Goal: Task Accomplishment & Management: Manage account settings

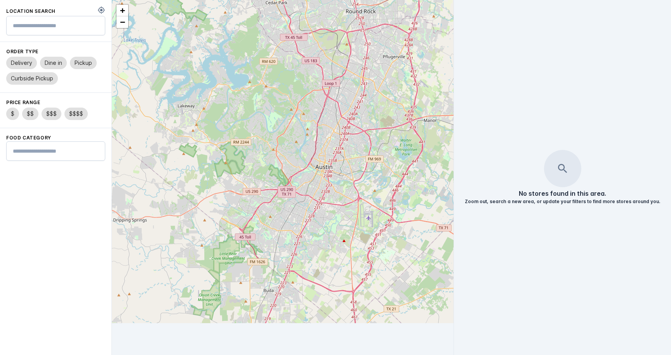
drag, startPoint x: 372, startPoint y: 123, endPoint x: 324, endPoint y: 163, distance: 61.8
click at [324, 163] on div "+ −" at bounding box center [283, 161] width 342 height 323
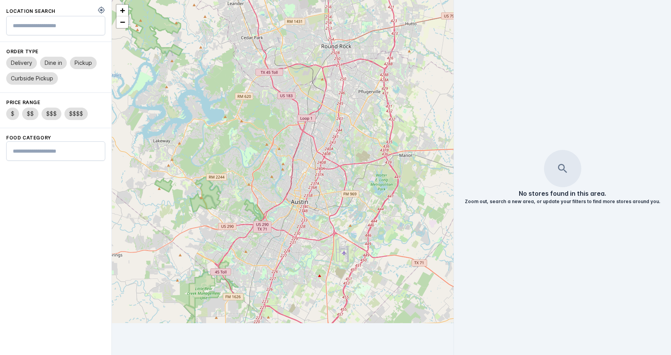
drag, startPoint x: 363, startPoint y: 145, endPoint x: 319, endPoint y: 207, distance: 76.6
click at [319, 207] on div "+ −" at bounding box center [283, 161] width 342 height 323
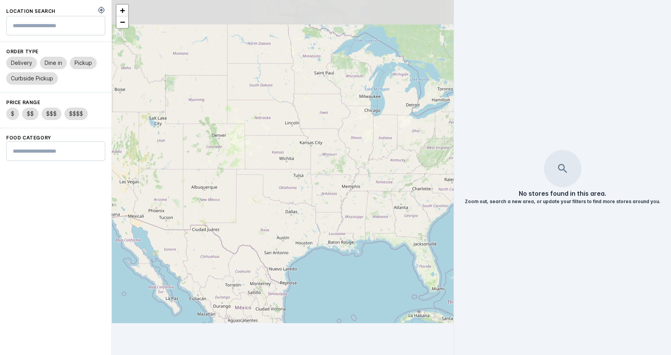
drag, startPoint x: 367, startPoint y: 134, endPoint x: 328, endPoint y: 174, distance: 56.0
click at [328, 174] on div "+ −" at bounding box center [283, 161] width 342 height 323
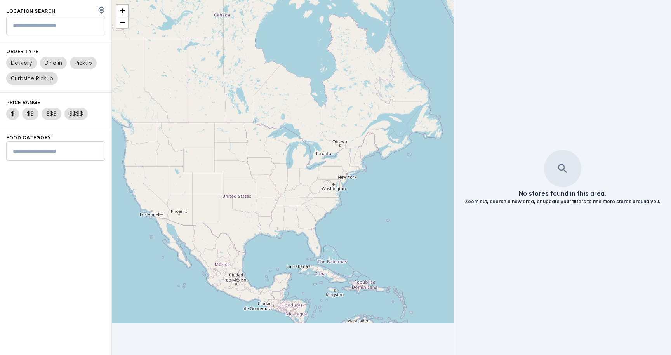
drag, startPoint x: 342, startPoint y: 96, endPoint x: 284, endPoint y: 115, distance: 61.0
click at [284, 115] on div "+ −" at bounding box center [283, 161] width 342 height 323
click at [40, 25] on input "text" at bounding box center [56, 25] width 86 height 9
click at [342, 163] on div "+ −" at bounding box center [283, 161] width 342 height 323
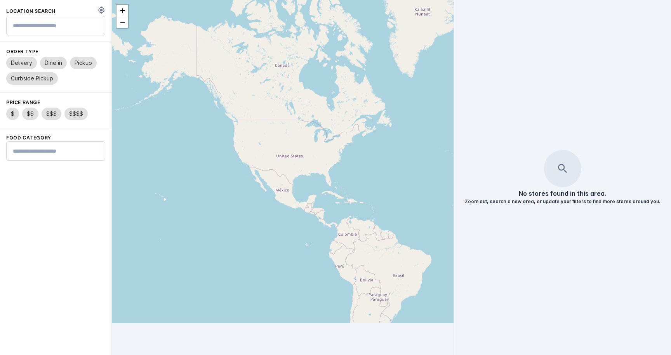
drag, startPoint x: 266, startPoint y: 93, endPoint x: 278, endPoint y: 128, distance: 37.1
click at [278, 128] on div "+ −" at bounding box center [283, 161] width 342 height 323
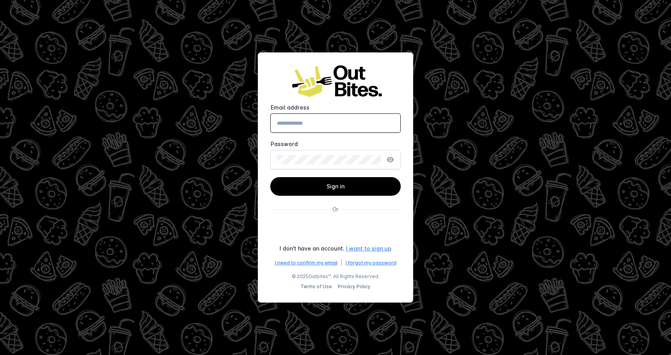
type input "**********"
click at [336, 186] on button "Sign in" at bounding box center [335, 186] width 130 height 19
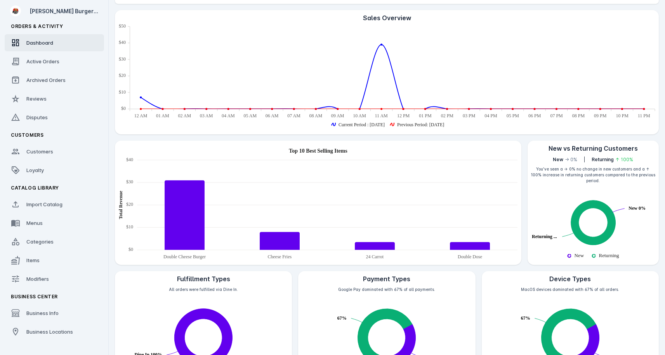
scroll to position [147, 0]
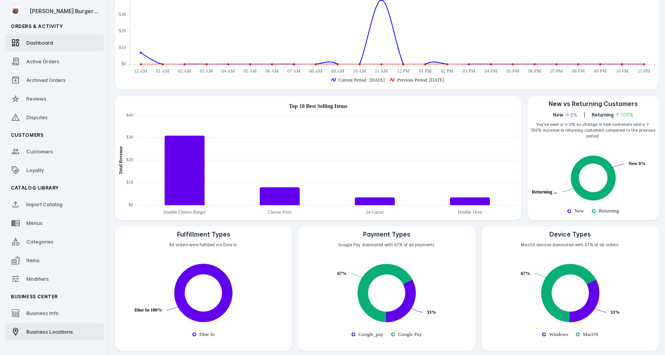
click at [52, 331] on span "Business Locations" at bounding box center [49, 332] width 47 height 6
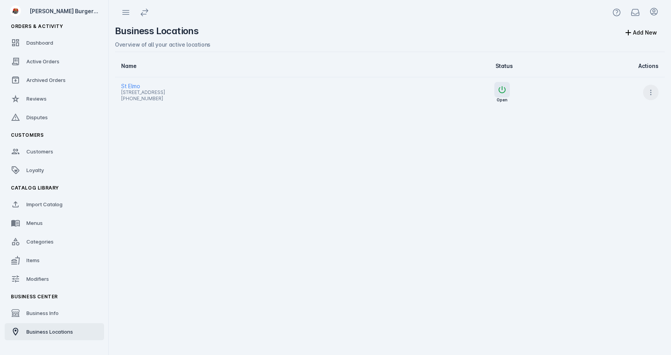
click at [652, 97] on span at bounding box center [651, 92] width 19 height 19
click at [638, 112] on span "Launch" at bounding box center [632, 112] width 19 height 9
click at [46, 223] on link "Menus" at bounding box center [54, 222] width 99 height 17
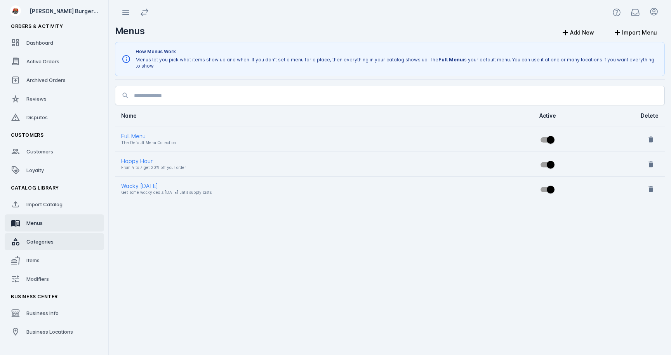
click at [43, 238] on div "Categories" at bounding box center [39, 242] width 27 height 8
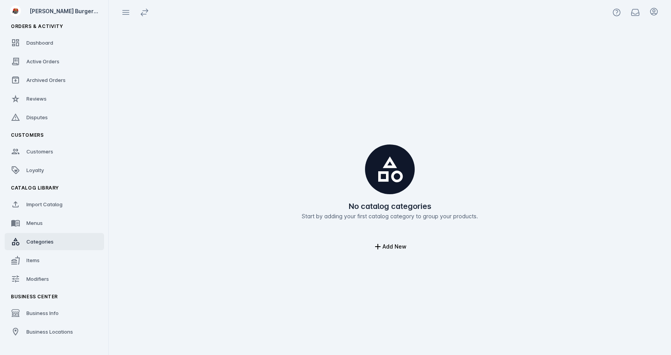
click at [43, 248] on link "Categories" at bounding box center [54, 241] width 99 height 17
click at [40, 253] on link "Items" at bounding box center [54, 260] width 99 height 17
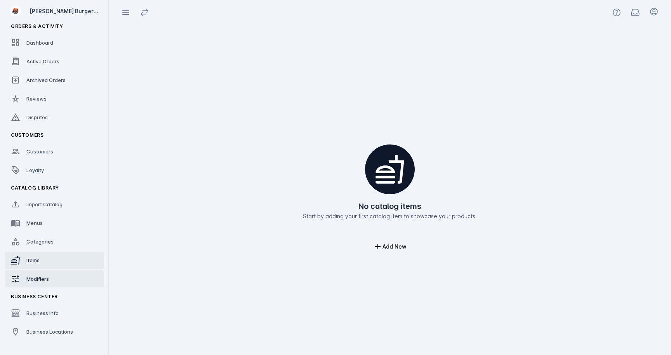
click at [36, 279] on span "Modifiers" at bounding box center [37, 279] width 23 height 6
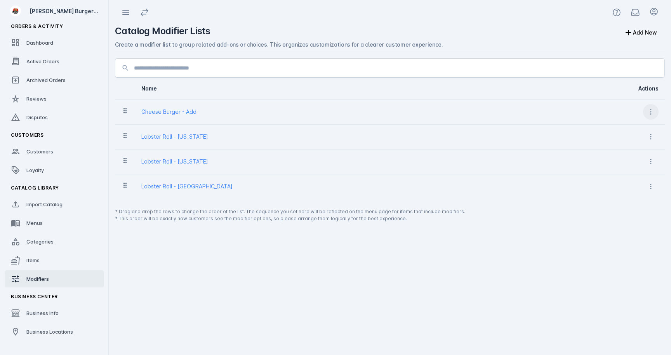
click at [653, 113] on icon at bounding box center [651, 112] width 8 height 8
click at [653, 113] on body "Katies Burger Bar Orders & Activity Dashboard Active Orders Archived Orders Rev…" at bounding box center [335, 177] width 671 height 355
click at [633, 151] on span "Delete" at bounding box center [631, 150] width 17 height 9
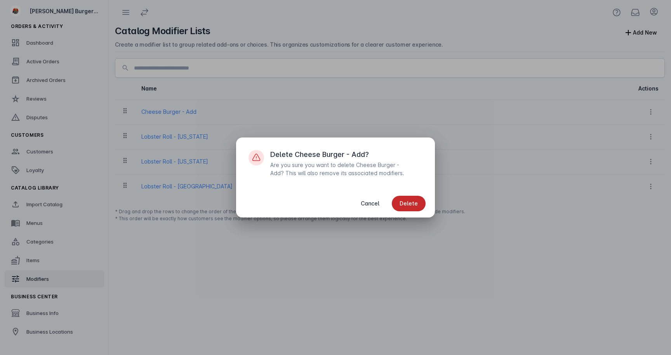
click at [406, 201] on span "Delete" at bounding box center [409, 203] width 18 height 5
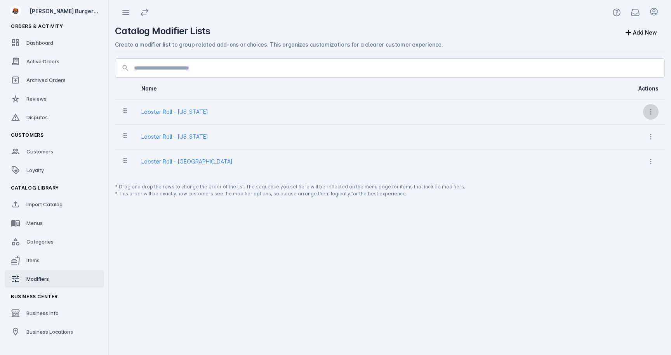
click at [651, 118] on span at bounding box center [651, 112] width 19 height 19
click at [629, 151] on span "Delete" at bounding box center [631, 150] width 17 height 9
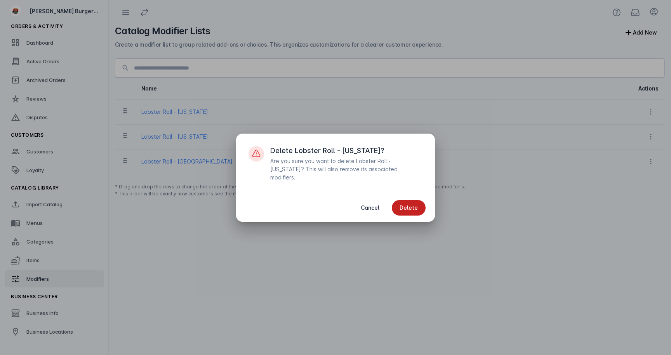
drag, startPoint x: 418, startPoint y: 202, endPoint x: 593, endPoint y: 130, distance: 188.9
click at [418, 202] on span "button" at bounding box center [409, 207] width 34 height 19
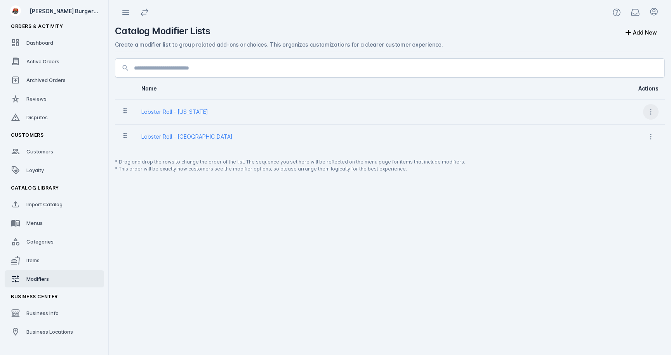
click at [653, 117] on span at bounding box center [651, 112] width 19 height 19
click at [633, 153] on span "Delete" at bounding box center [631, 150] width 17 height 9
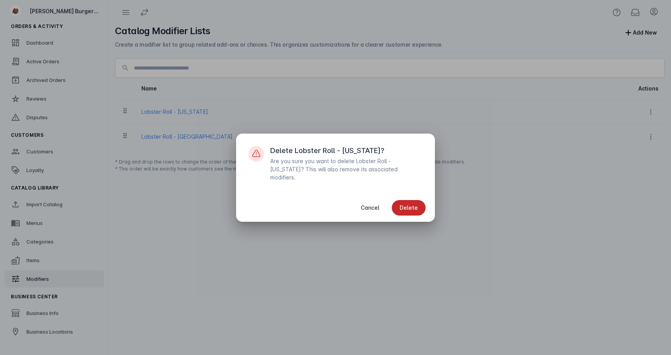
click at [409, 207] on span "Delete" at bounding box center [409, 207] width 18 height 5
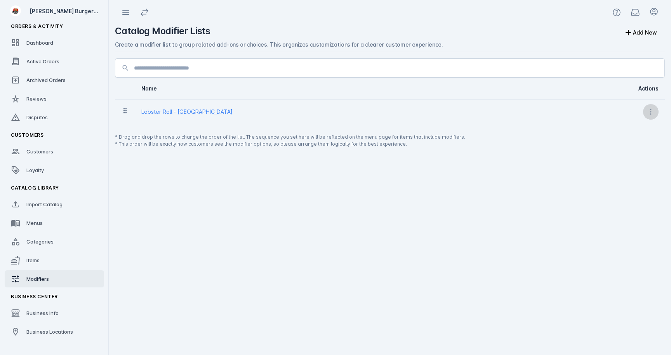
click at [647, 113] on icon at bounding box center [651, 112] width 8 height 8
click at [622, 158] on button "Delete" at bounding box center [631, 150] width 56 height 19
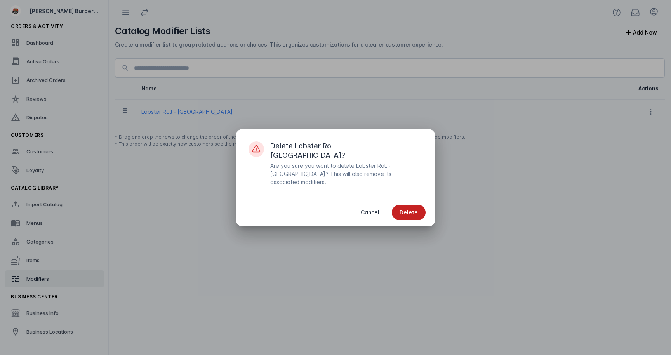
drag, startPoint x: 416, startPoint y: 201, endPoint x: 416, endPoint y: 176, distance: 25.6
click at [416, 210] on span "Delete" at bounding box center [409, 212] width 18 height 5
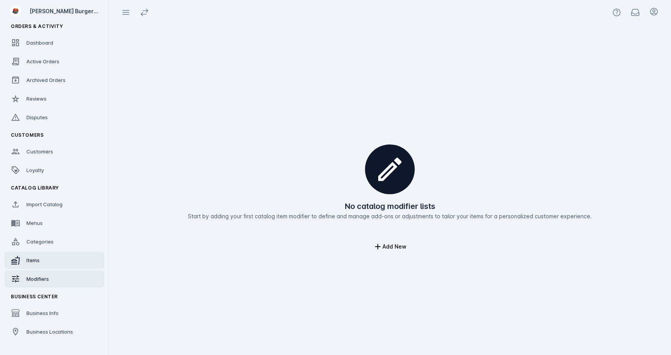
click at [36, 266] on link "Items" at bounding box center [54, 260] width 99 height 17
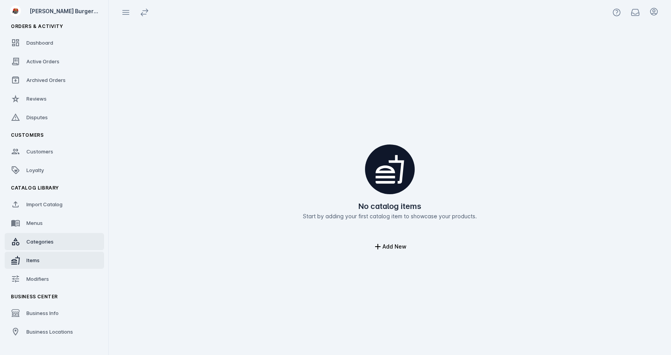
click at [45, 244] on span "Categories" at bounding box center [39, 241] width 27 height 6
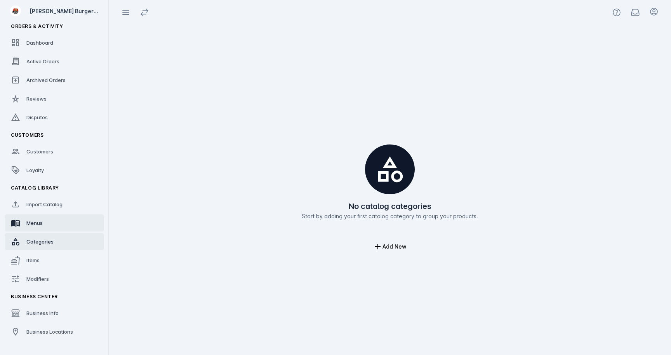
click at [47, 225] on link "Menus" at bounding box center [54, 222] width 99 height 17
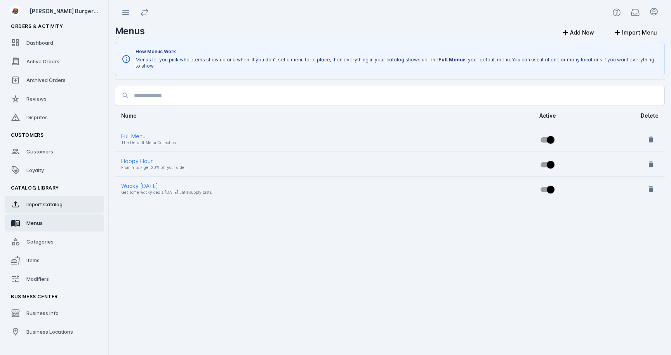
click at [55, 208] on div "Import Catalog" at bounding box center [44, 204] width 36 height 8
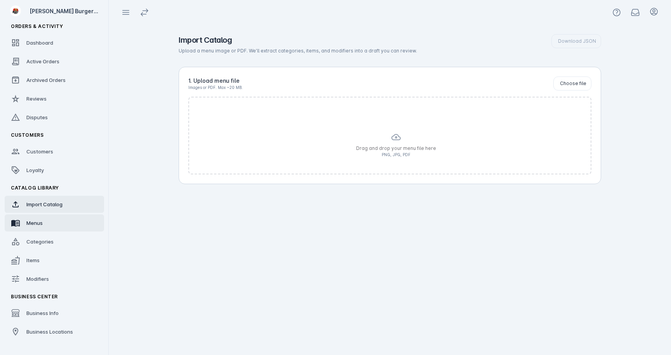
click at [44, 221] on link "Menus" at bounding box center [54, 222] width 99 height 17
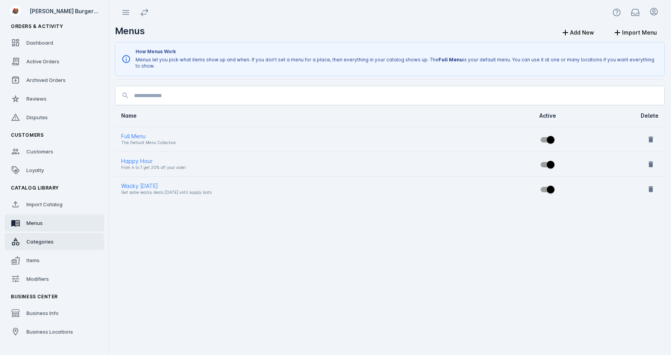
click at [40, 237] on link "Categories" at bounding box center [54, 241] width 99 height 17
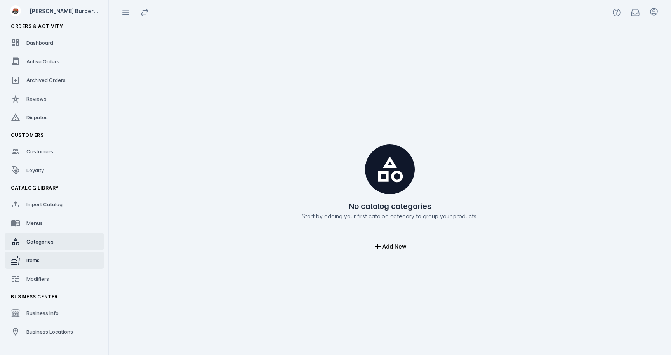
click at [35, 261] on span "Items" at bounding box center [32, 260] width 13 height 6
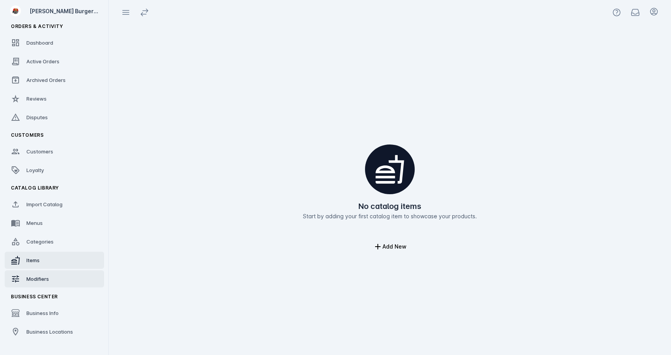
click at [42, 280] on span "Modifiers" at bounding box center [37, 279] width 23 height 6
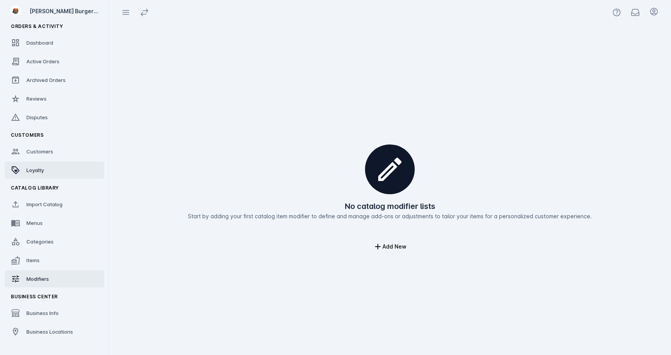
click at [43, 170] on span "Loyalty" at bounding box center [34, 170] width 17 height 6
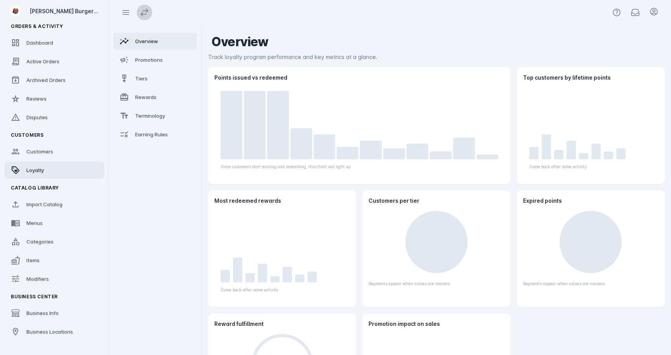
click at [141, 16] on icon at bounding box center [144, 12] width 9 height 9
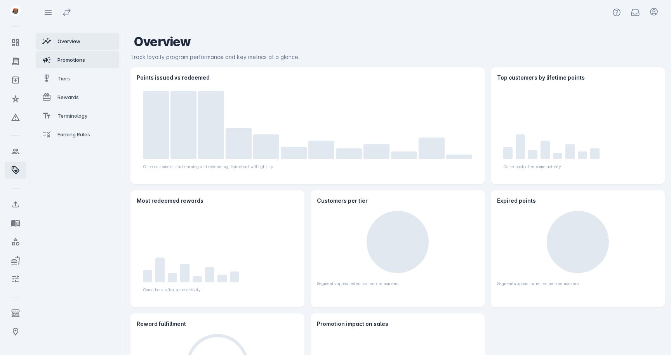
click at [82, 63] on div "Promotions" at bounding box center [71, 60] width 28 height 8
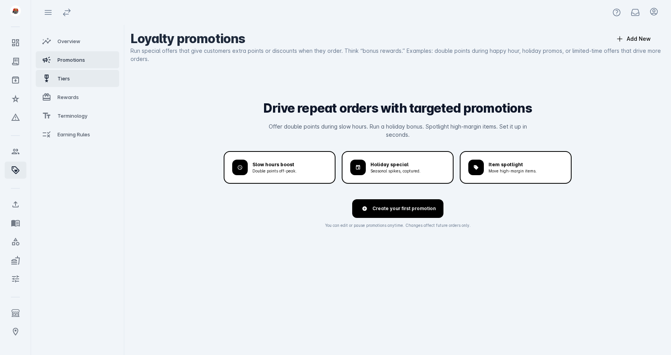
click at [77, 77] on link "Tiers" at bounding box center [77, 78] width 83 height 17
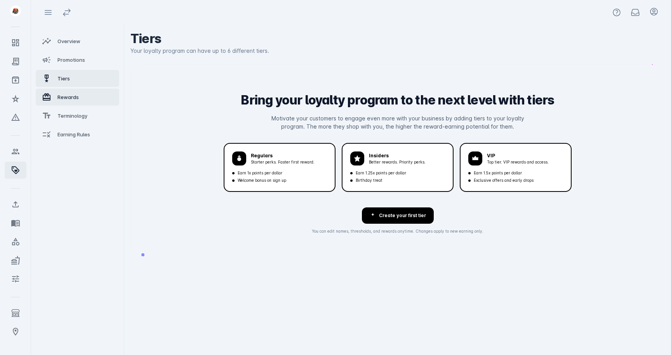
click at [72, 89] on link "Rewards" at bounding box center [77, 97] width 83 height 17
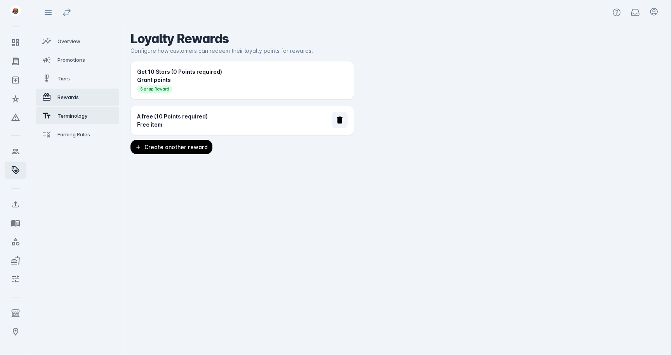
click at [70, 120] on link "Terminology" at bounding box center [77, 115] width 83 height 17
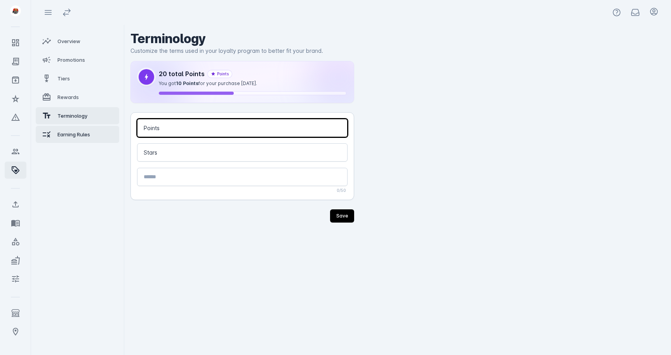
click at [71, 136] on span "Earning Rules" at bounding box center [73, 134] width 33 height 6
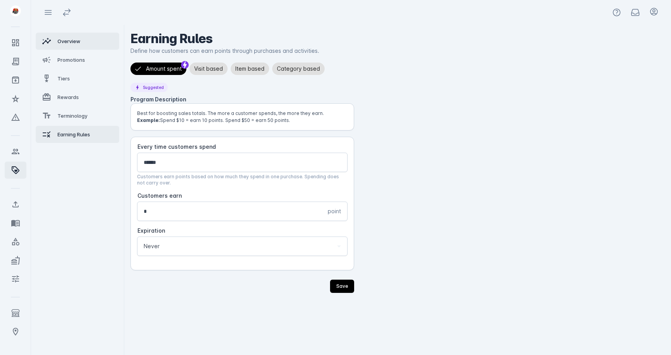
click at [63, 46] on link "Overview" at bounding box center [77, 41] width 83 height 17
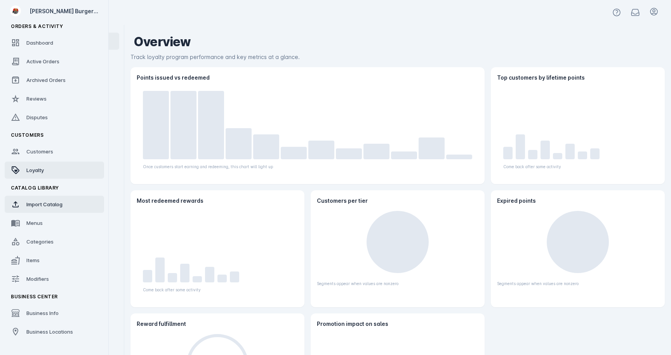
click at [24, 203] on link "Import Catalog" at bounding box center [54, 204] width 99 height 17
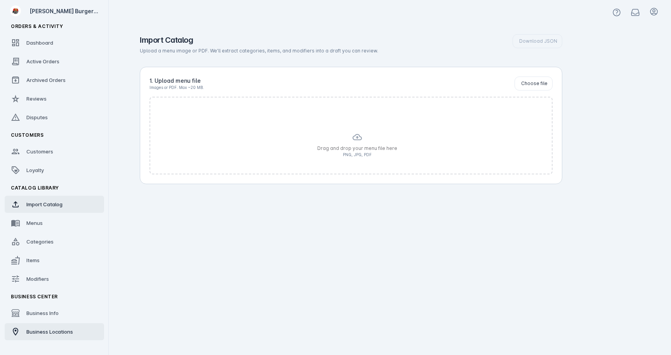
click at [65, 333] on span "Business Locations" at bounding box center [49, 332] width 47 height 6
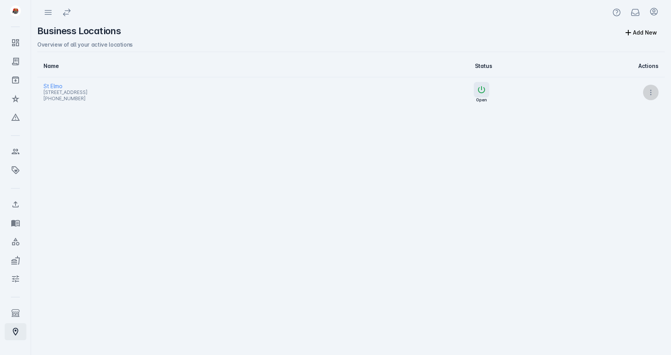
click at [649, 92] on icon at bounding box center [651, 93] width 8 height 8
click at [632, 130] on span "Copy" at bounding box center [630, 131] width 14 height 9
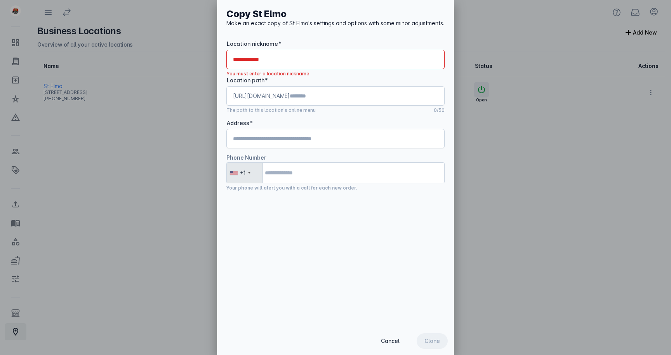
click at [141, 140] on div at bounding box center [335, 177] width 671 height 355
click at [390, 346] on span "button" at bounding box center [390, 341] width 34 height 19
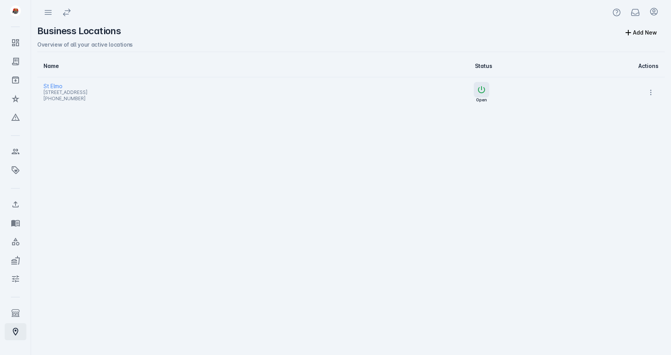
click at [62, 85] on span "St Elmo" at bounding box center [180, 86] width 275 height 9
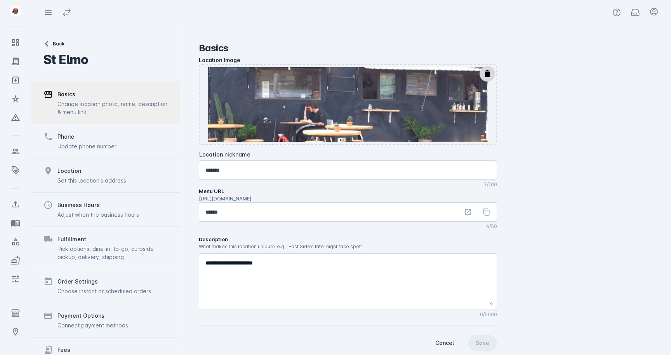
click at [92, 171] on div "Location" at bounding box center [91, 170] width 69 height 9
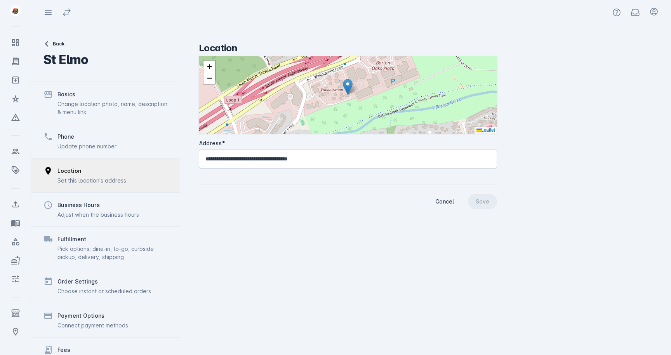
click at [297, 155] on input "**********" at bounding box center [347, 158] width 285 height 9
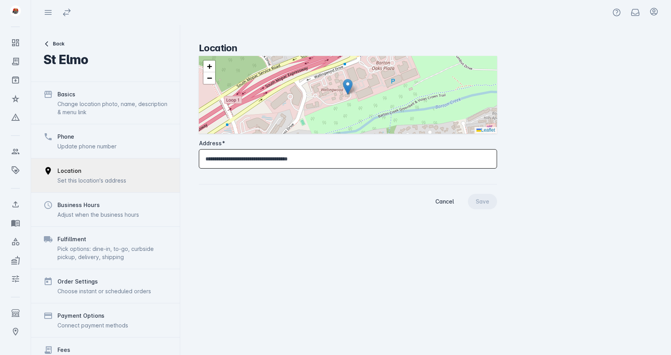
click at [297, 155] on input "**********" at bounding box center [347, 158] width 285 height 9
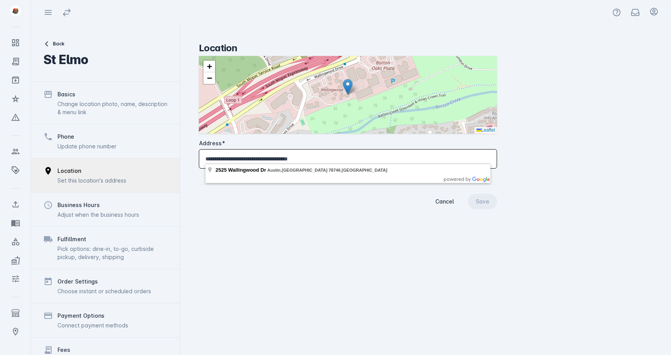
click at [297, 155] on input "**********" at bounding box center [347, 158] width 285 height 9
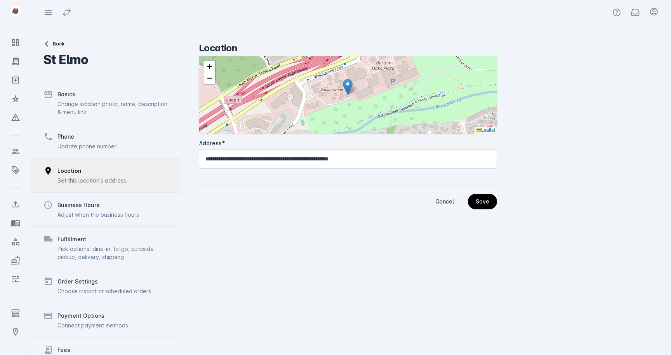
type input "**********"
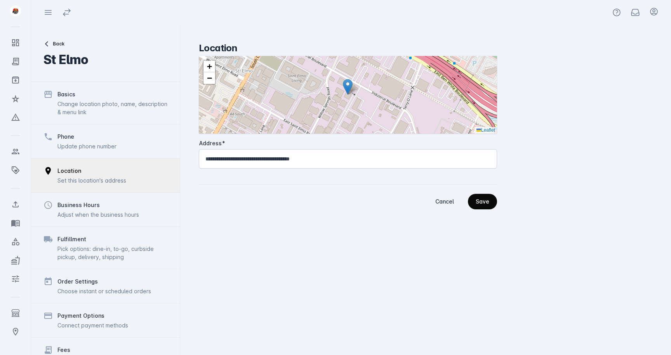
click at [480, 202] on div "Save" at bounding box center [483, 201] width 14 height 5
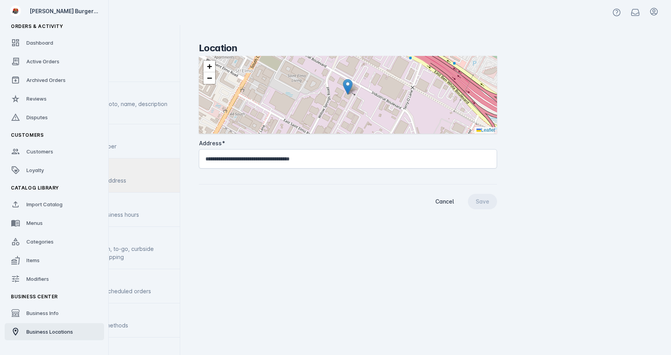
click at [35, 327] on link "Business Locations" at bounding box center [54, 331] width 99 height 17
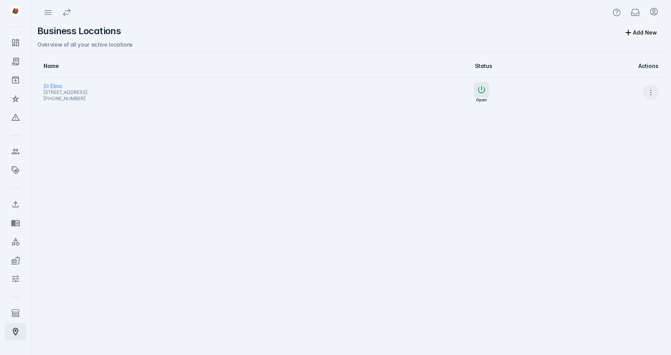
click at [654, 90] on icon at bounding box center [651, 93] width 8 height 8
click at [635, 133] on span "Copy" at bounding box center [630, 131] width 14 height 9
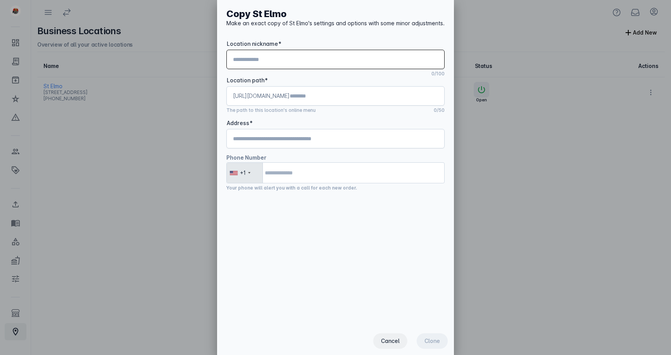
click at [401, 344] on span "button" at bounding box center [390, 341] width 34 height 19
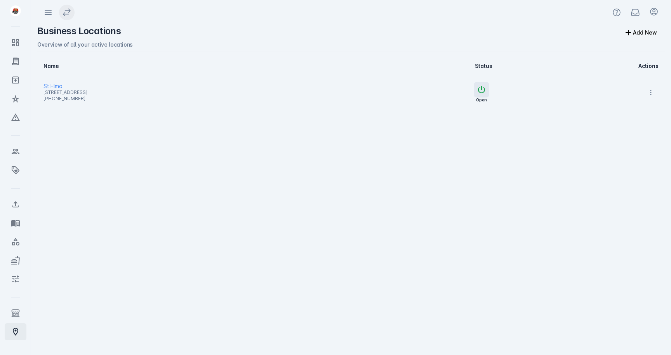
click at [68, 14] on icon at bounding box center [66, 12] width 7 height 7
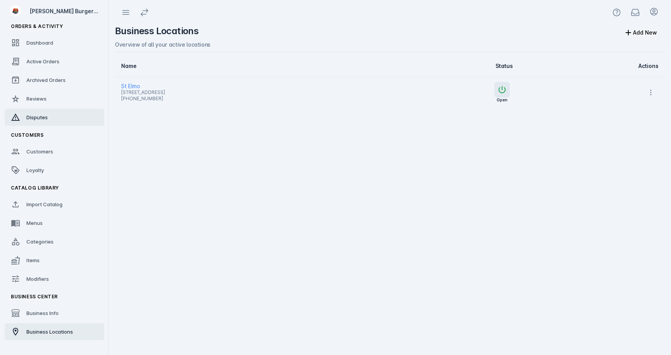
click at [52, 120] on link "Disputes" at bounding box center [54, 117] width 99 height 17
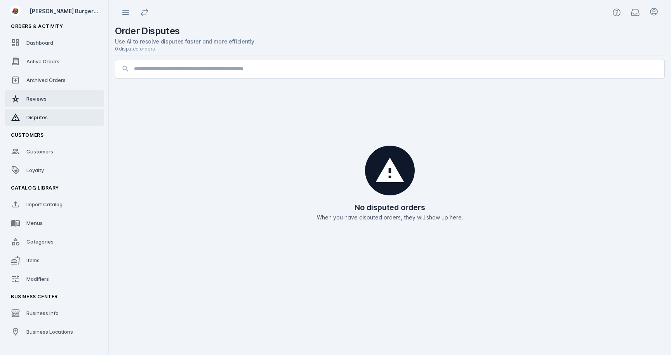
click at [45, 99] on span "Reviews" at bounding box center [36, 99] width 20 height 6
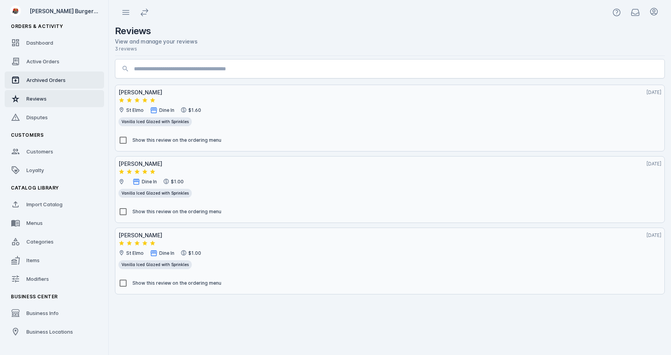
click at [52, 85] on link "Archived Orders" at bounding box center [54, 79] width 99 height 17
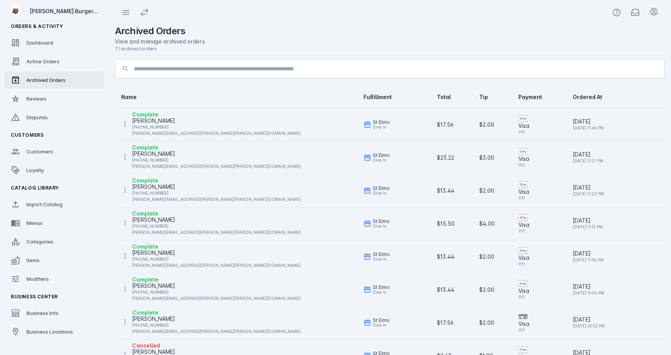
click at [57, 71] on fuse-vertical-navigation-group-item "Orders & Activity Dashboard Active Orders Archived Orders Reviews Disputes" at bounding box center [54, 73] width 109 height 109
click at [58, 64] on span "Active Orders" at bounding box center [42, 61] width 33 height 6
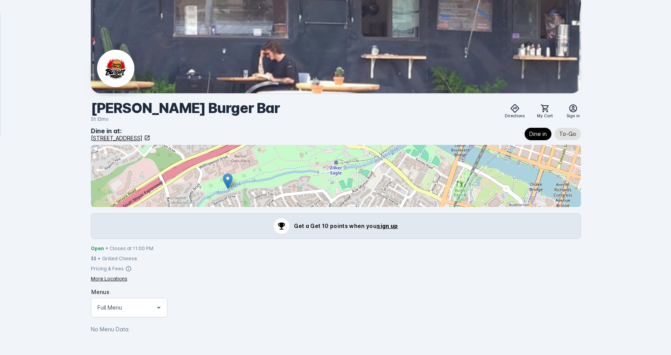
click at [614, 216] on div "Katies Burger Bar St Elmo Directions My Cart Sign in Dine in at: 2525 Wallingwo…" at bounding box center [336, 176] width 670 height 352
